Goal: Task Accomplishment & Management: Manage account settings

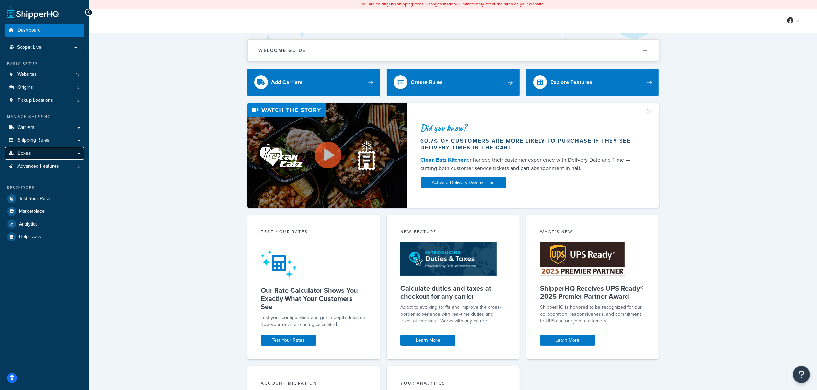
click at [23, 150] on link "Boxes" at bounding box center [44, 153] width 79 height 13
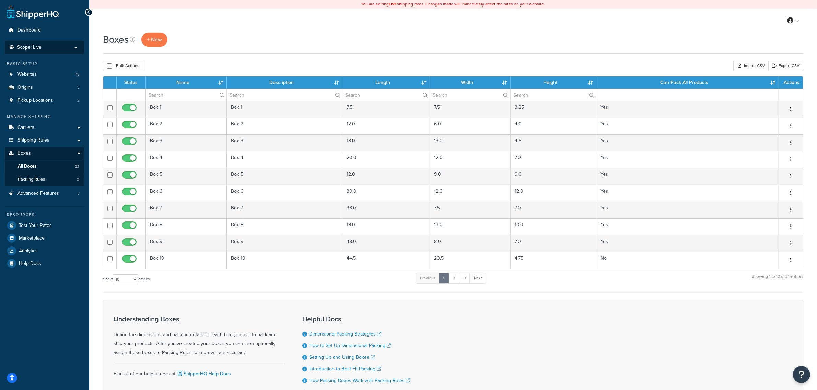
click at [48, 44] on li "Scope: Live Development Integration Test" at bounding box center [44, 47] width 79 height 13
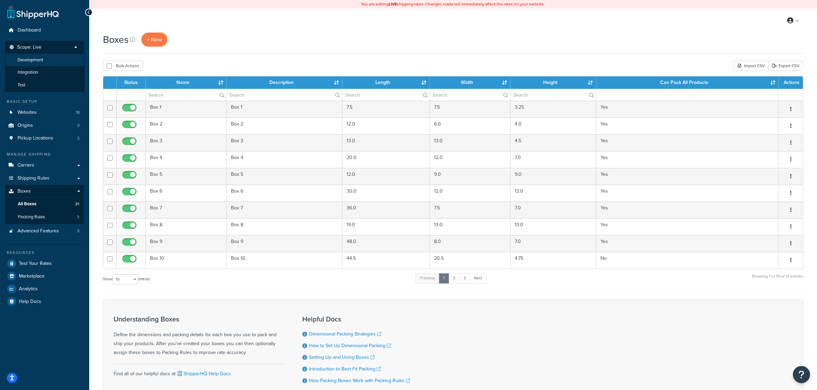
click at [36, 55] on li "Development" at bounding box center [45, 60] width 80 height 13
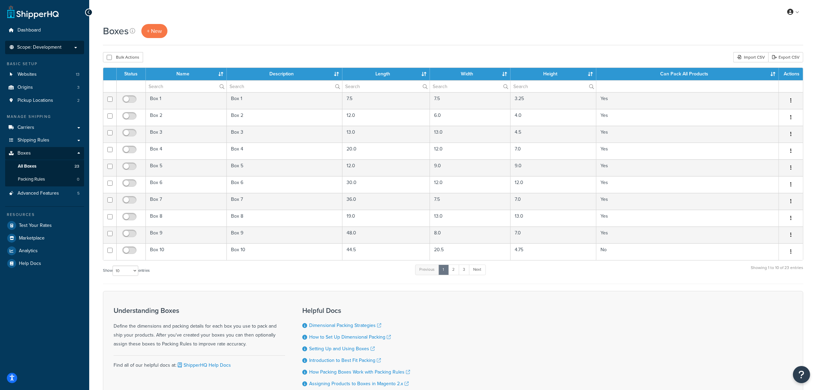
click at [29, 45] on span "Scope: Development" at bounding box center [39, 48] width 44 height 6
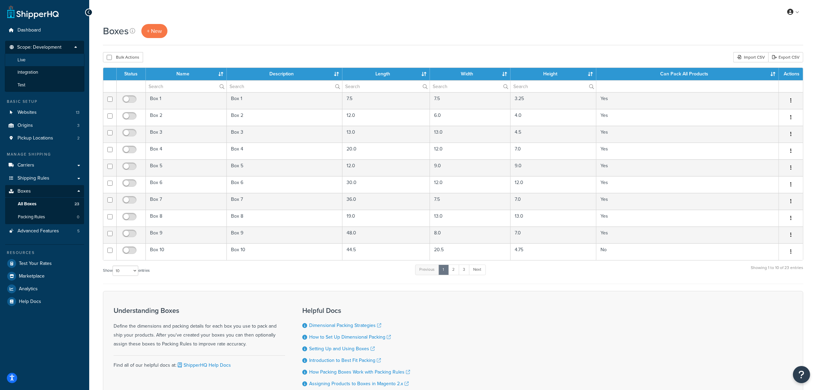
click at [25, 59] on span "Live" at bounding box center [21, 60] width 8 height 6
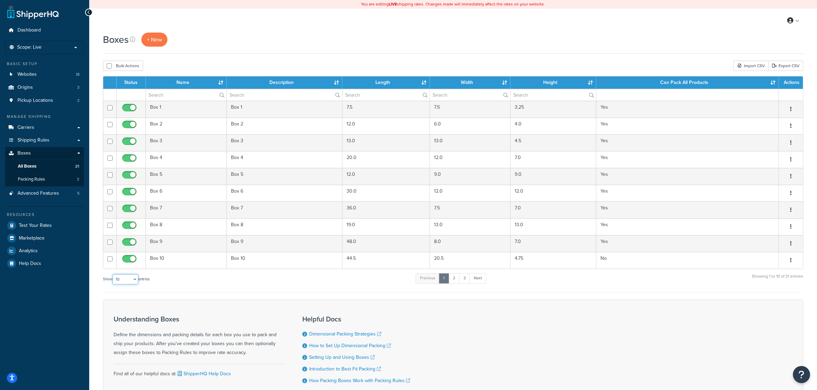
click at [135, 282] on select "10 15 25 50 100 1000" at bounding box center [125, 279] width 26 height 10
select select "50"
click at [113, 276] on select "10 15 25 50 100 1000" at bounding box center [125, 279] width 26 height 10
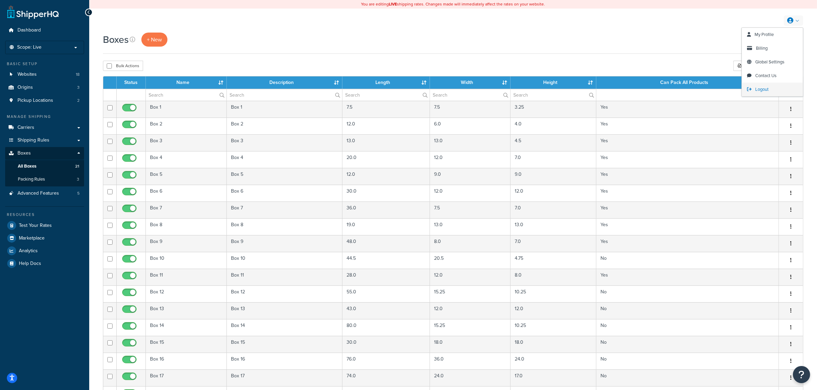
click at [759, 87] on span "Logout" at bounding box center [761, 89] width 13 height 7
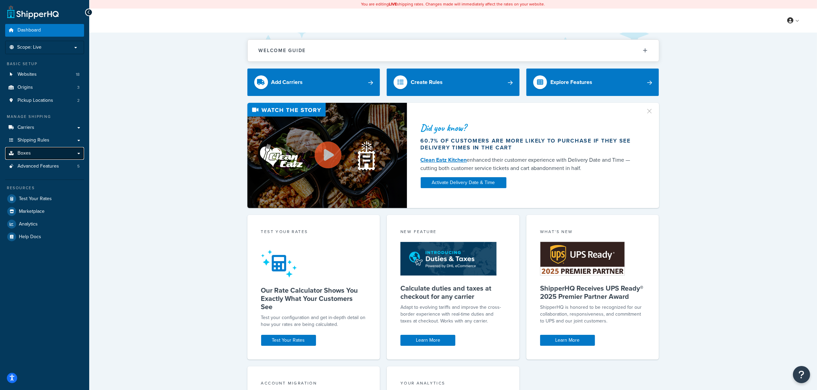
click at [28, 153] on span "Boxes" at bounding box center [23, 154] width 13 height 6
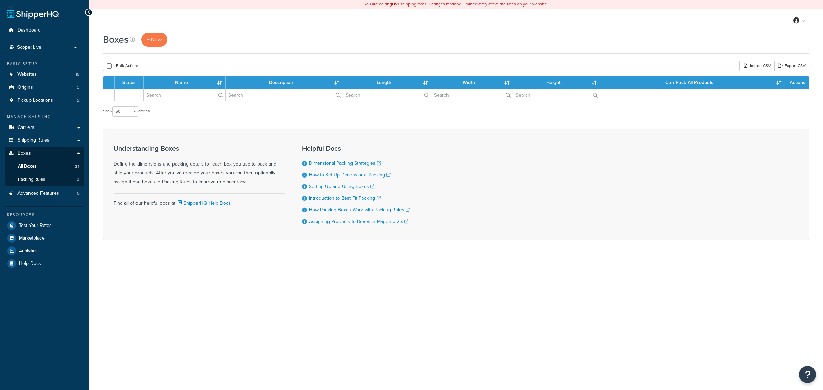
select select "50"
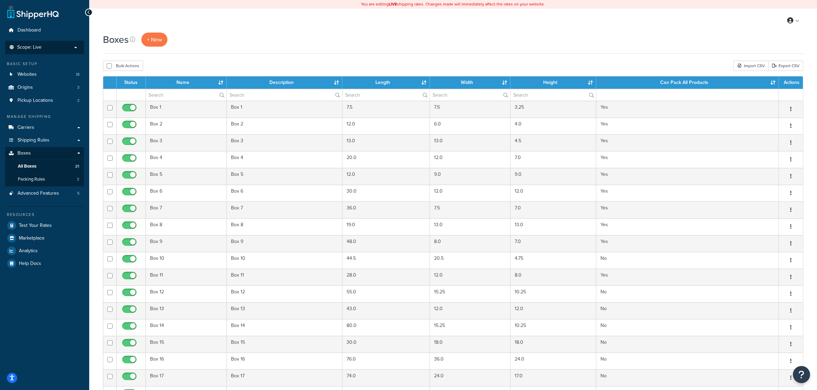
click at [35, 49] on span "Scope: Live" at bounding box center [29, 48] width 24 height 6
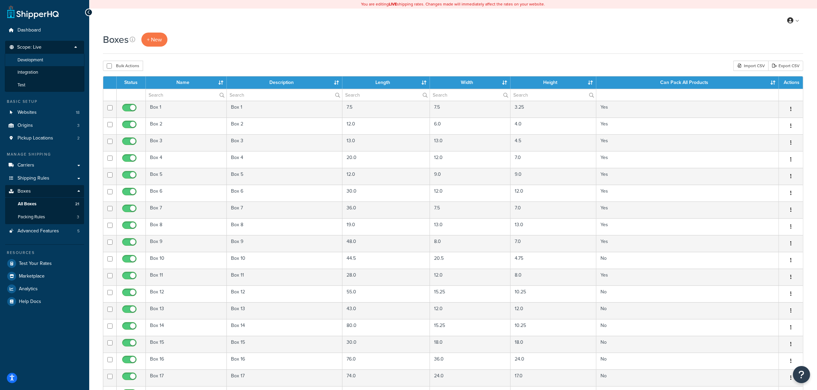
click at [33, 60] on span "Development" at bounding box center [30, 60] width 26 height 6
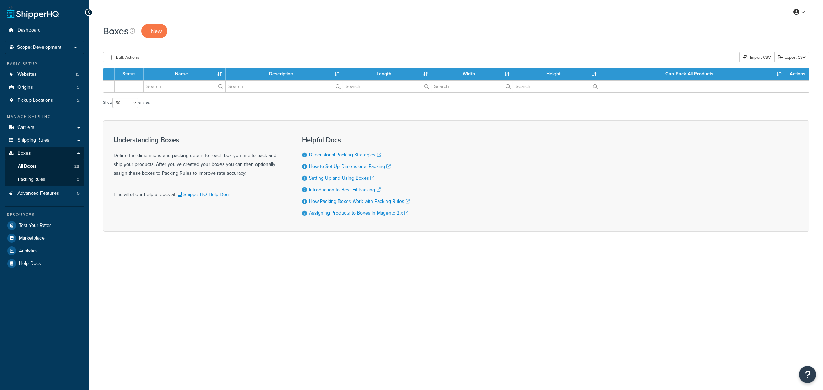
select select "50"
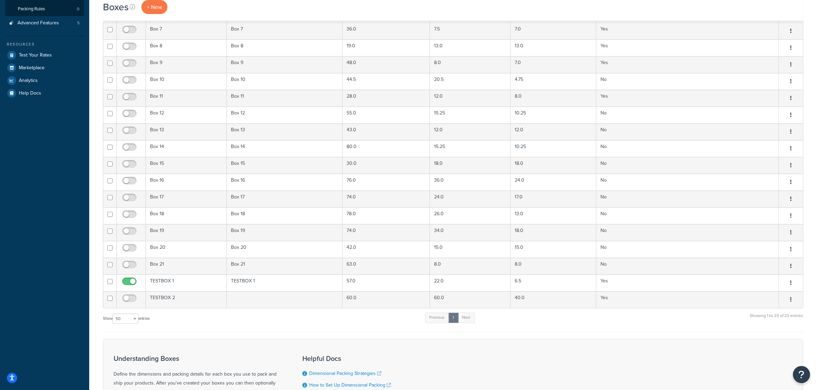
scroll to position [171, 0]
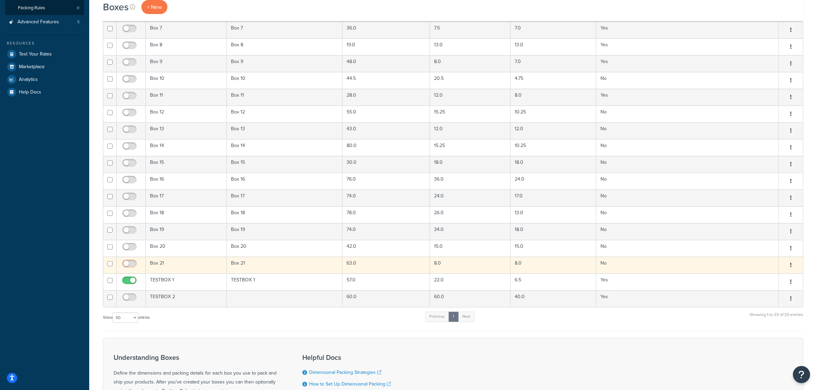
click at [128, 263] on span at bounding box center [129, 264] width 14 height 8
click at [128, 263] on input "checkbox" at bounding box center [130, 265] width 19 height 9
checkbox input "true"
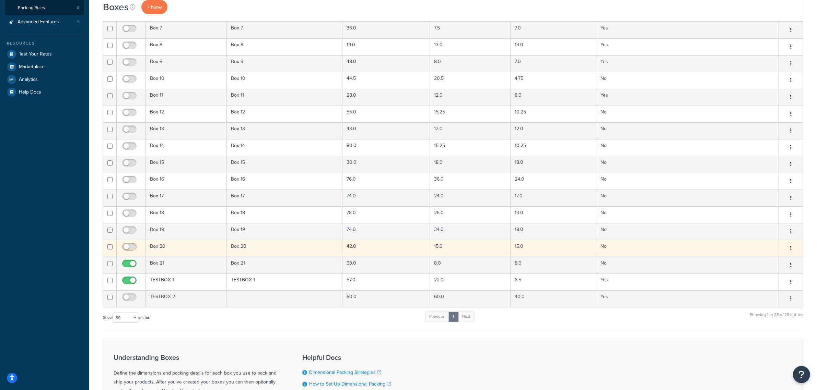
click at [124, 249] on input "checkbox" at bounding box center [130, 249] width 19 height 9
checkbox input "true"
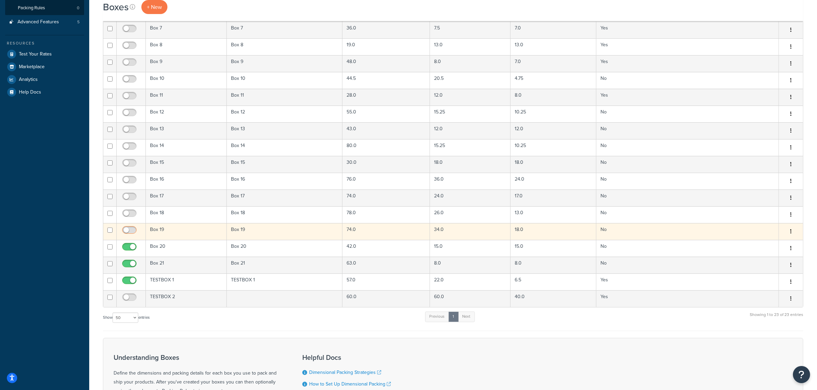
click at [127, 230] on input "checkbox" at bounding box center [130, 232] width 19 height 9
checkbox input "true"
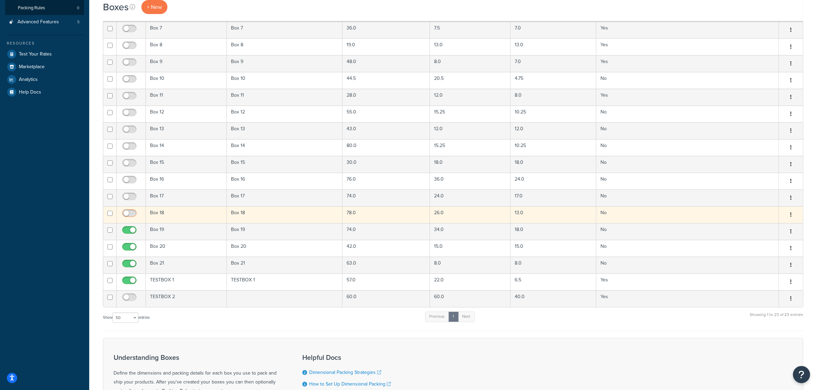
click at [128, 214] on input "checkbox" at bounding box center [130, 215] width 19 height 9
checkbox input "true"
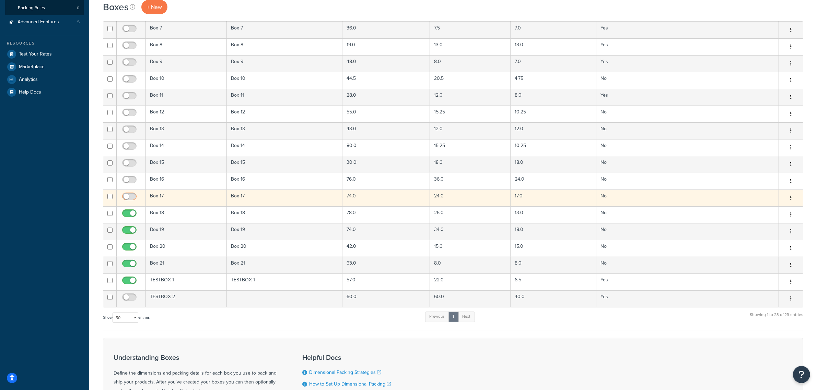
click at [130, 195] on span at bounding box center [129, 197] width 14 height 8
click at [130, 195] on input "checkbox" at bounding box center [130, 198] width 19 height 9
checkbox input "true"
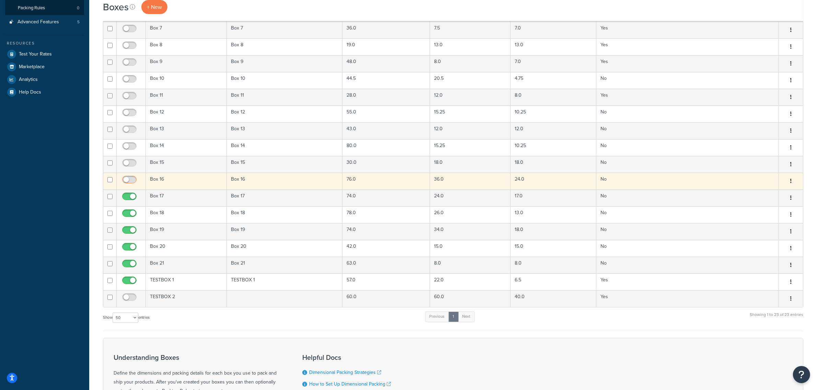
click at [130, 179] on input "checkbox" at bounding box center [130, 181] width 19 height 9
checkbox input "true"
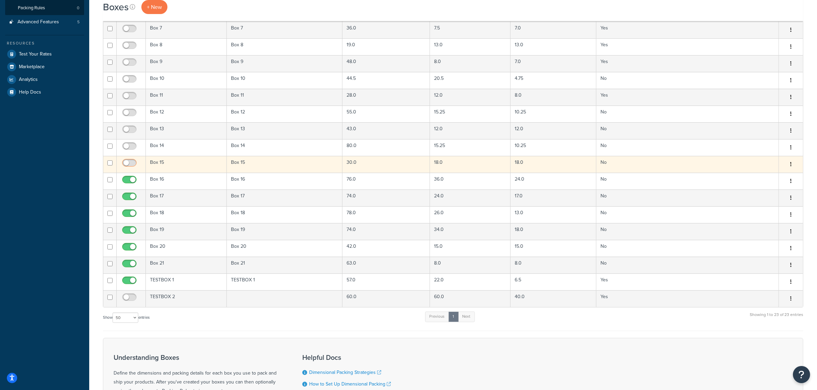
click at [130, 167] on input "checkbox" at bounding box center [130, 164] width 19 height 9
checkbox input "true"
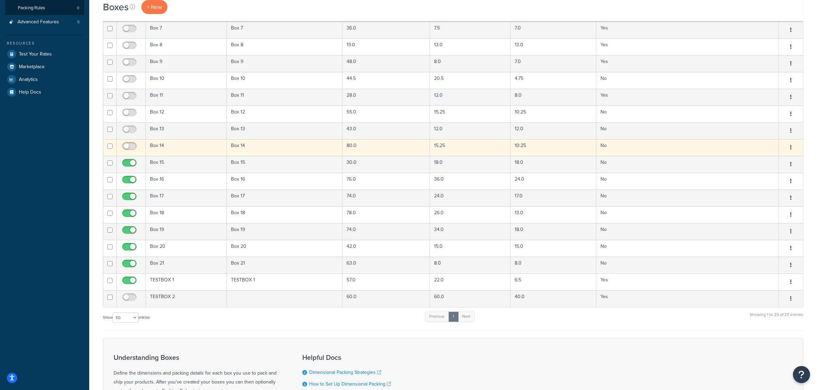
click at [130, 144] on span at bounding box center [129, 146] width 14 height 8
click at [130, 144] on input "checkbox" at bounding box center [130, 148] width 19 height 9
checkbox input "true"
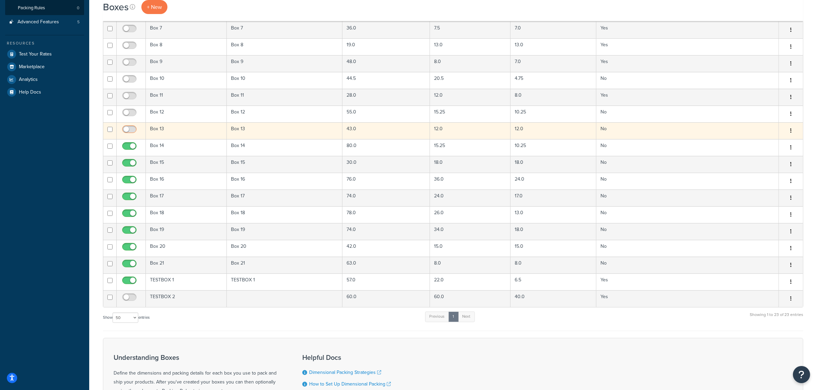
click at [130, 135] on input "checkbox" at bounding box center [130, 131] width 19 height 9
checkbox input "true"
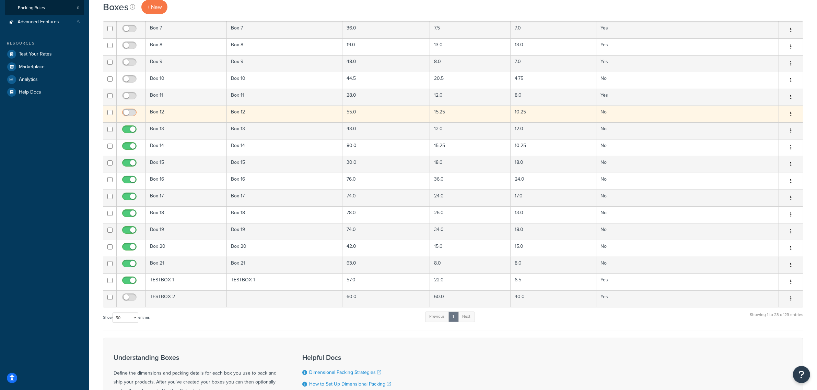
click at [131, 110] on span at bounding box center [129, 113] width 14 height 8
click at [131, 110] on input "checkbox" at bounding box center [130, 114] width 19 height 9
checkbox input "true"
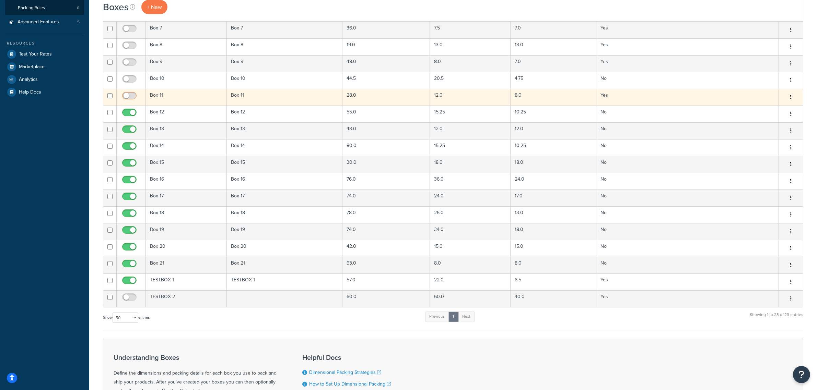
click at [129, 97] on input "checkbox" at bounding box center [130, 97] width 19 height 9
checkbox input "true"
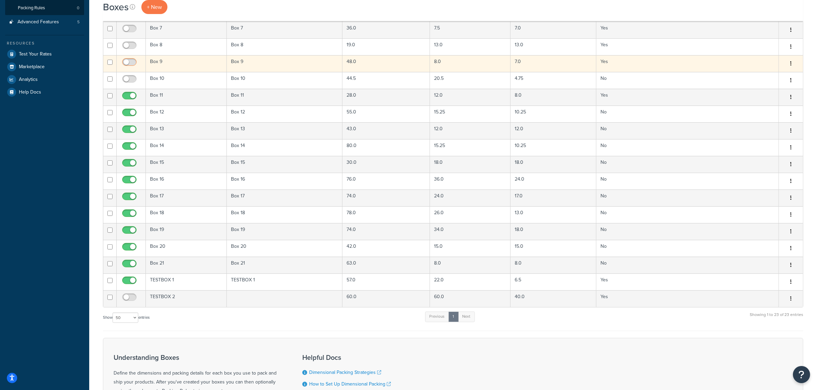
click at [128, 64] on input "checkbox" at bounding box center [130, 64] width 19 height 9
checkbox input "true"
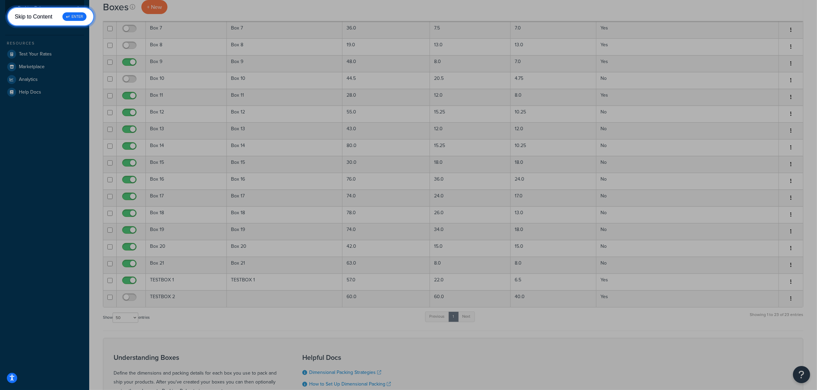
click at [7, 7] on link "Skip to Content ↵ ENTER" at bounding box center [50, 17] width 87 height 20
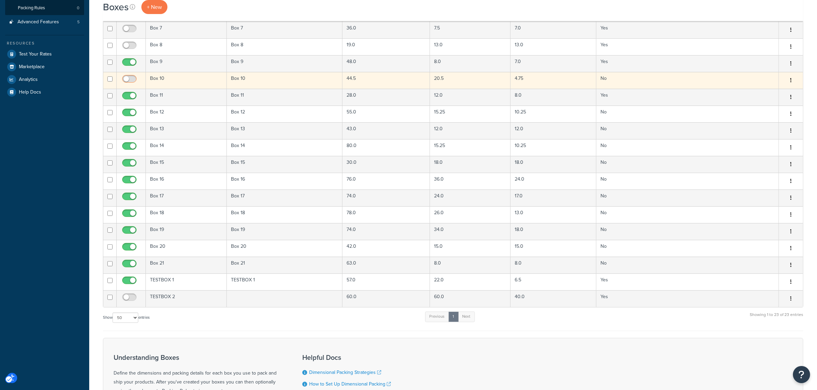
click at [123, 83] on span at bounding box center [129, 79] width 14 height 8
click at [123, 82] on input "Status" at bounding box center [123, 78] width 5 height 5
click at [122, 82] on input "Status" at bounding box center [123, 78] width 5 height 5
click at [131, 79] on span at bounding box center [129, 79] width 14 height 8
click at [126, 79] on input "Status" at bounding box center [123, 78] width 5 height 5
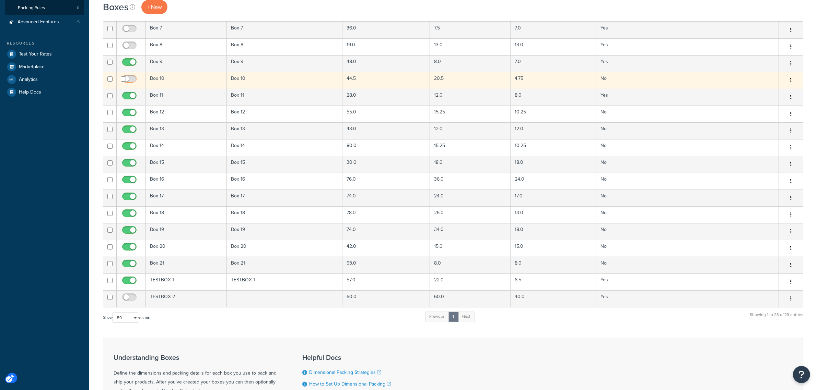
checkbox input "true"
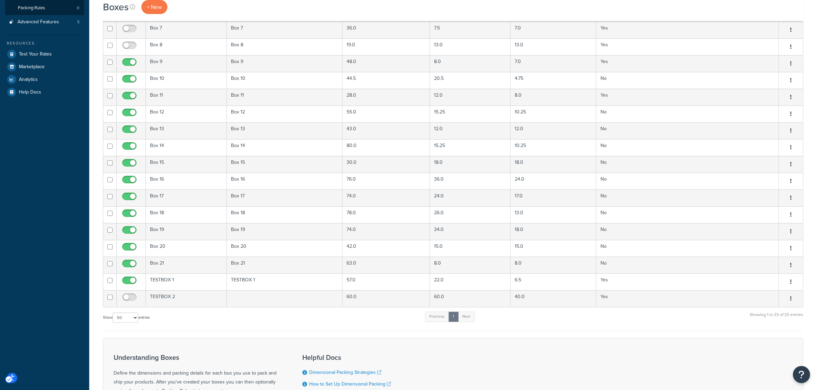
click at [85, 112] on div "Dashboard Scope: Development Live Integration Test Basic Setup Websites 13 Orig…" at bounding box center [44, 160] width 89 height 662
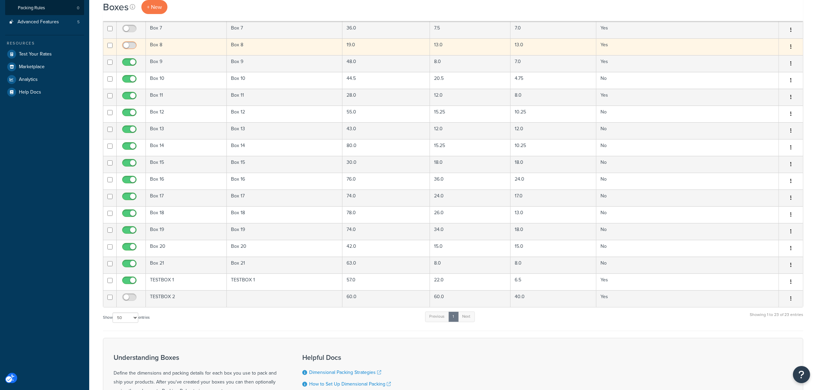
click at [127, 46] on span at bounding box center [129, 45] width 14 height 8
click at [126, 46] on input "Status" at bounding box center [123, 45] width 5 height 5
checkbox input "true"
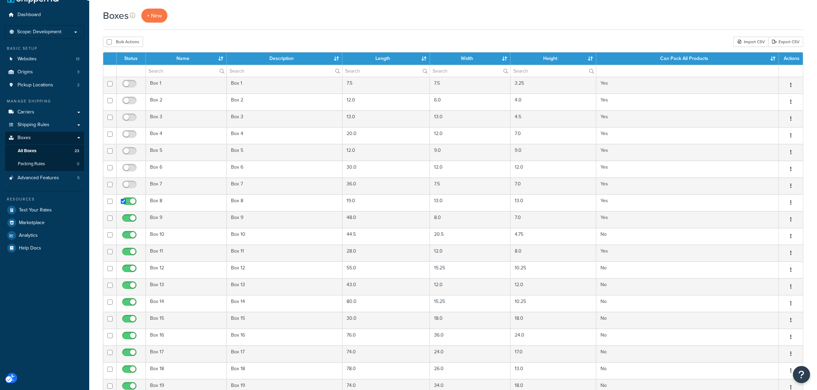
scroll to position [0, 0]
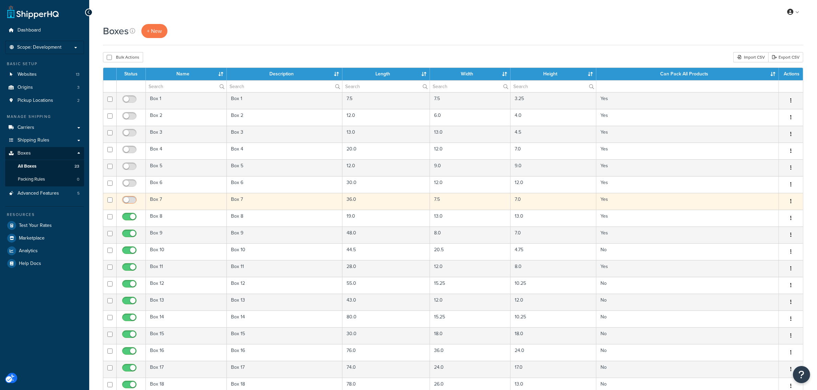
click at [133, 201] on span at bounding box center [129, 200] width 14 height 8
click at [126, 201] on input "Status" at bounding box center [123, 200] width 5 height 5
checkbox input "true"
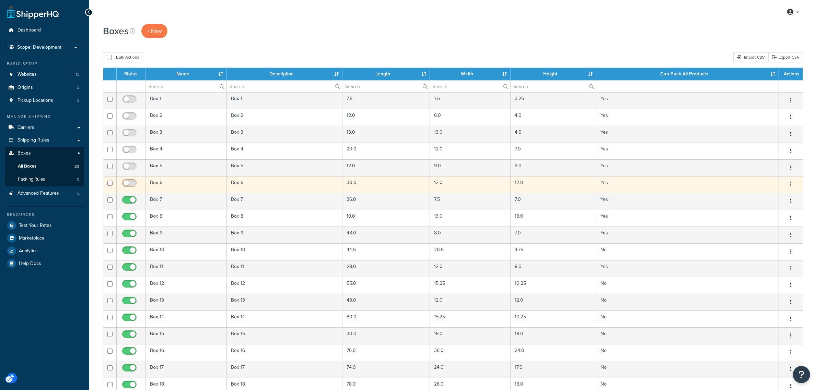
click at [133, 186] on span at bounding box center [129, 183] width 14 height 8
click at [126, 186] on input "Box 6Box 630.012.012.0Yes" at bounding box center [123, 183] width 5 height 5
checkbox input "true"
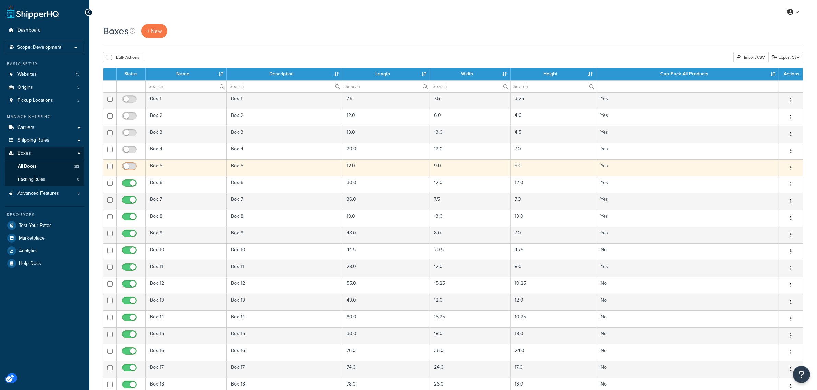
click at [131, 167] on span at bounding box center [129, 167] width 14 height 8
click at [126, 167] on input "Box 5Box 512.09.09.0Yes" at bounding box center [123, 166] width 5 height 5
checkbox input "true"
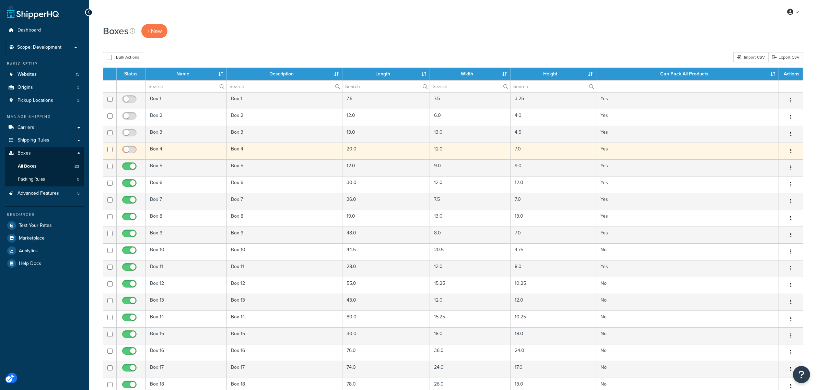
drag, startPoint x: 127, startPoint y: 154, endPoint x: 129, endPoint y: 150, distance: 4.1
click at [128, 153] on span at bounding box center [129, 150] width 14 height 8
click at [126, 152] on input "Box 4Box 420.012.07.0Yes" at bounding box center [123, 149] width 5 height 5
checkbox input "true"
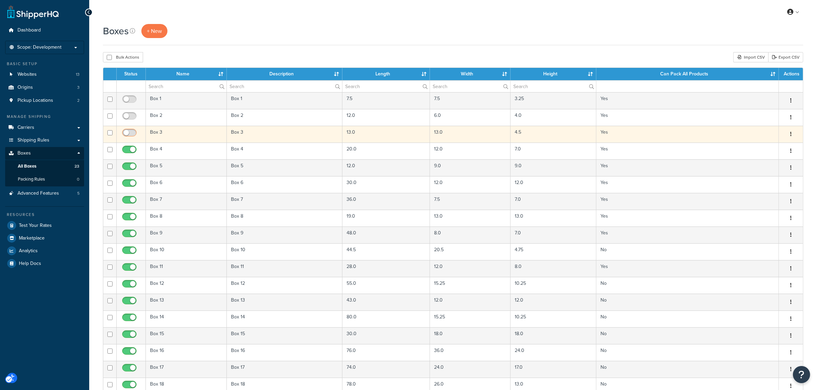
click at [132, 133] on span at bounding box center [129, 133] width 14 height 8
click at [126, 133] on input "Box 3Box 313.013.04.5Yes" at bounding box center [123, 132] width 5 height 5
checkbox input "true"
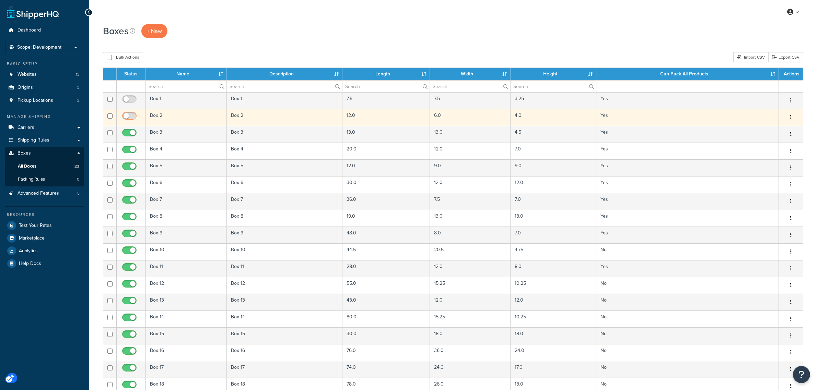
click at [131, 119] on span at bounding box center [129, 116] width 14 height 8
click at [126, 119] on input "Box 2Box 212.06.04.0Yes" at bounding box center [123, 116] width 5 height 5
checkbox input "true"
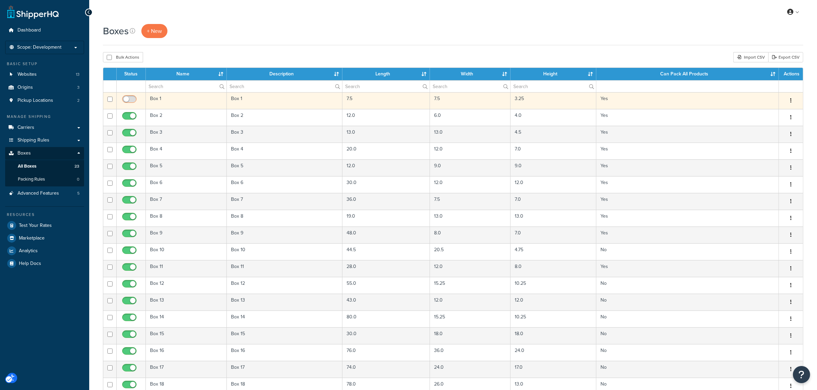
click at [129, 100] on span at bounding box center [129, 99] width 14 height 8
click at [126, 100] on input "Box 1Box 17.57.53.25Yes" at bounding box center [123, 99] width 5 height 5
checkbox input "true"
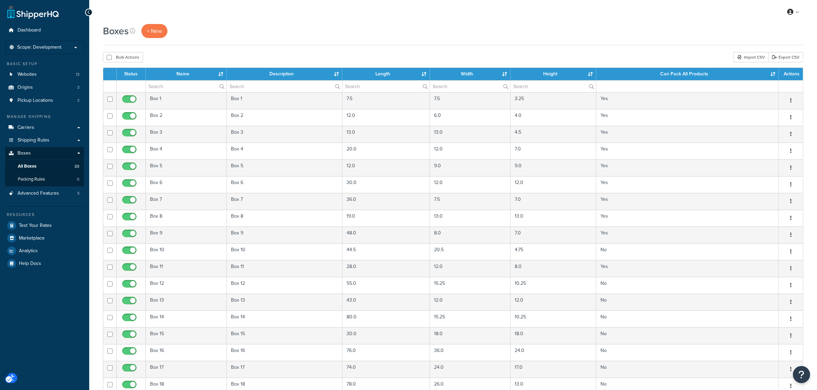
click at [255, 50] on div "Boxes + New Bulk Actions Duplicate [GEOGRAPHIC_DATA] Import CSV Export CSV Cont…" at bounding box center [452, 334] width 727 height 621
